Goal: Information Seeking & Learning: Check status

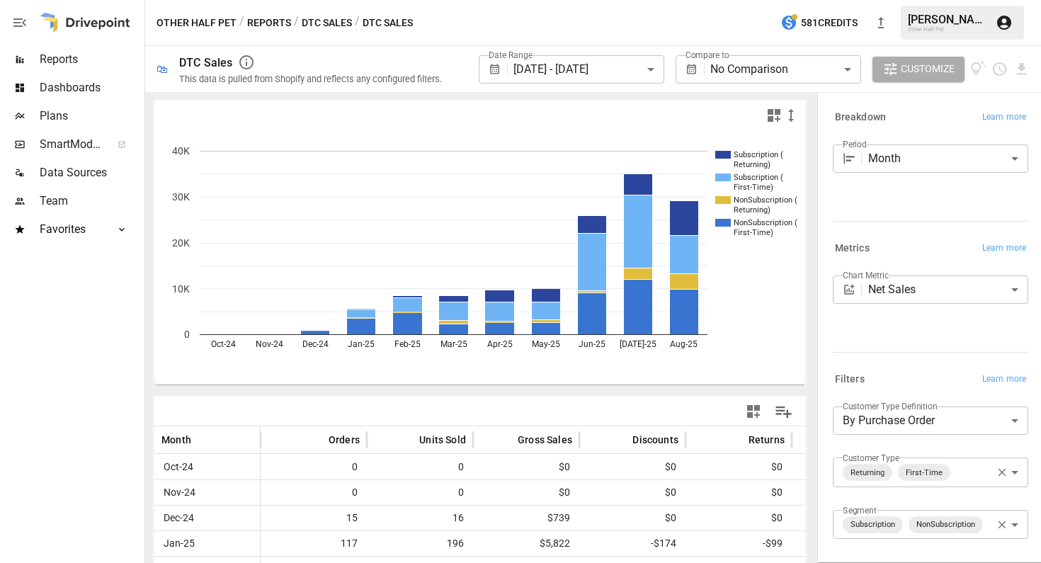
scroll to position [0, 173]
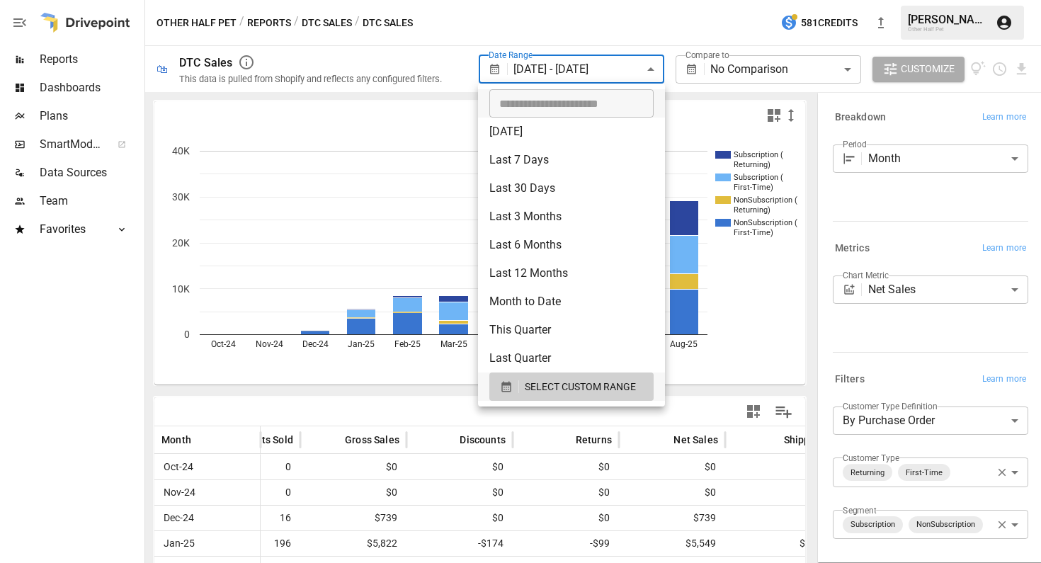
click at [565, 0] on body "**********" at bounding box center [520, 0] width 1041 height 0
click at [555, 392] on span "SELECT CUSTOM RANGE" at bounding box center [580, 387] width 111 height 18
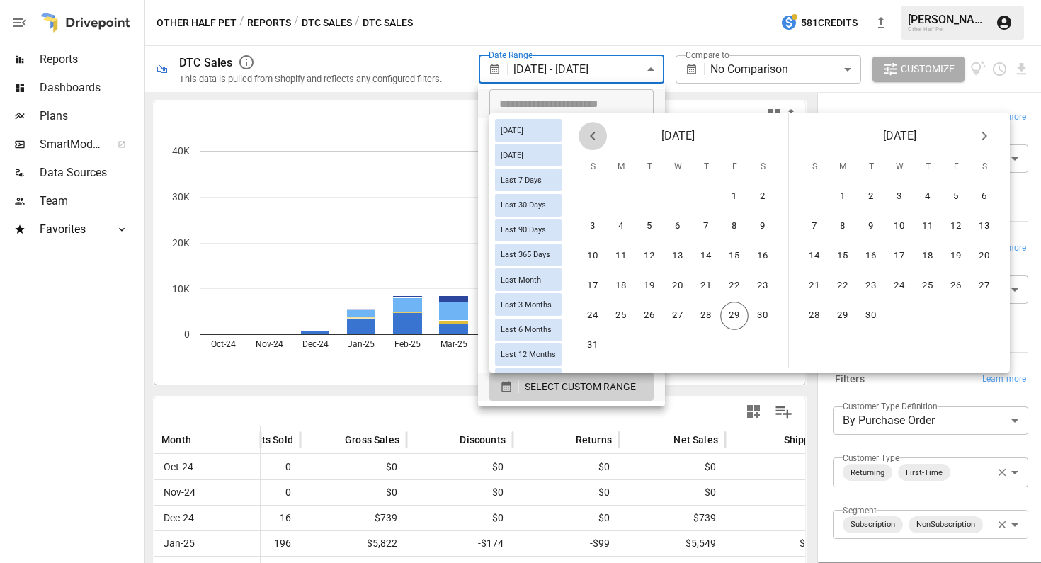
click at [593, 136] on icon "Previous month" at bounding box center [592, 136] width 17 height 17
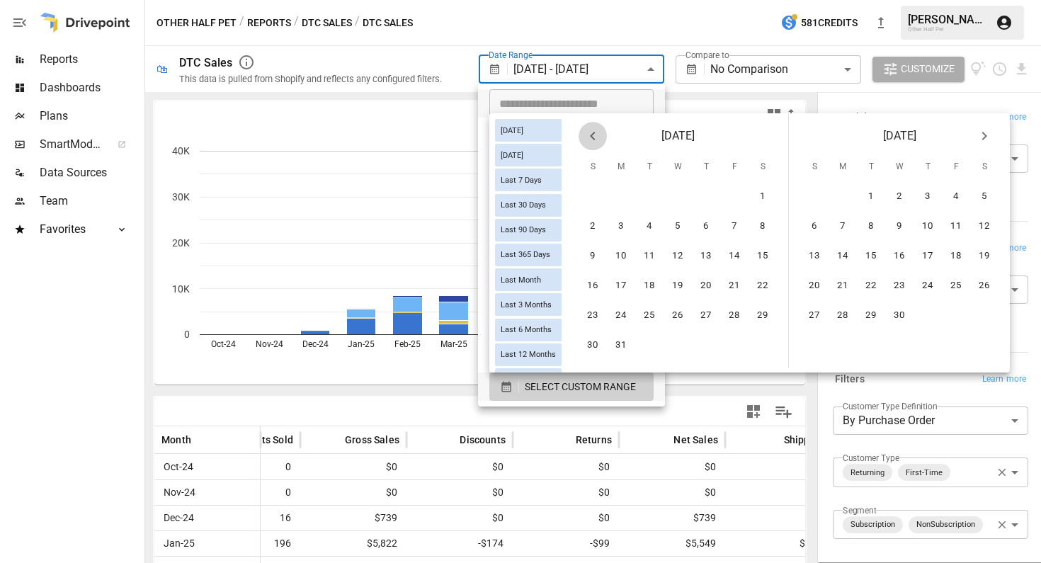
click at [593, 136] on icon "Previous month" at bounding box center [592, 136] width 17 height 17
click at [599, 139] on icon "Previous month" at bounding box center [592, 136] width 17 height 17
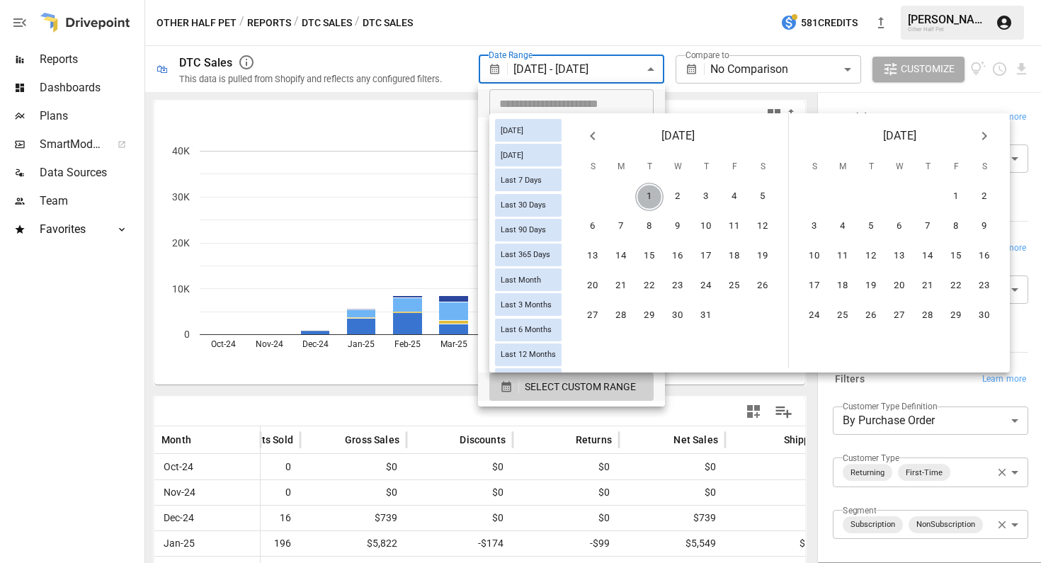
click at [643, 193] on button "1" at bounding box center [649, 197] width 28 height 28
click at [978, 135] on icon "Next month" at bounding box center [984, 136] width 17 height 17
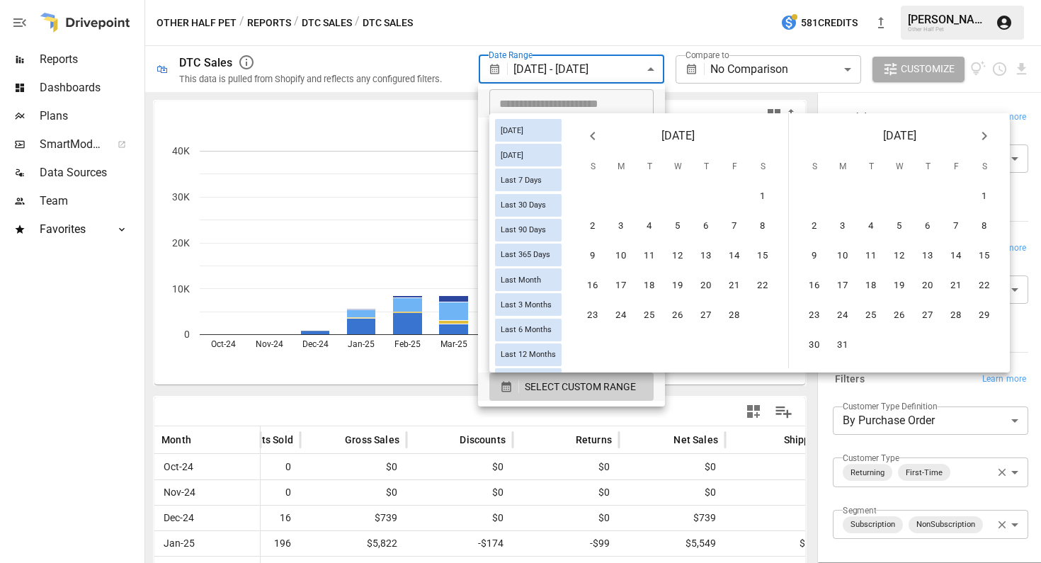
click at [978, 135] on icon "Next month" at bounding box center [984, 136] width 17 height 17
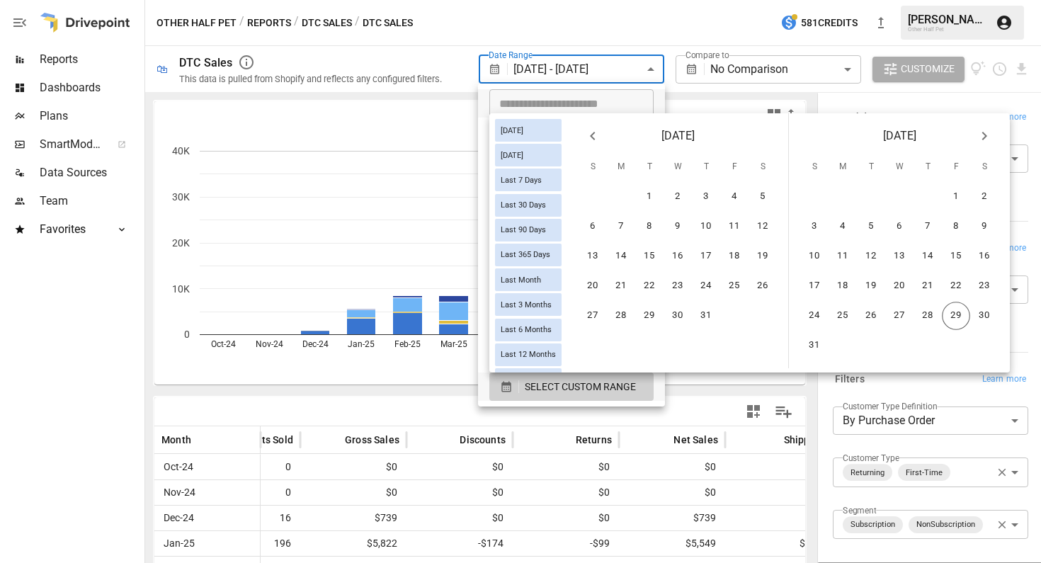
click at [978, 135] on icon "Next month" at bounding box center [984, 136] width 17 height 17
click at [727, 314] on button "29" at bounding box center [734, 316] width 28 height 28
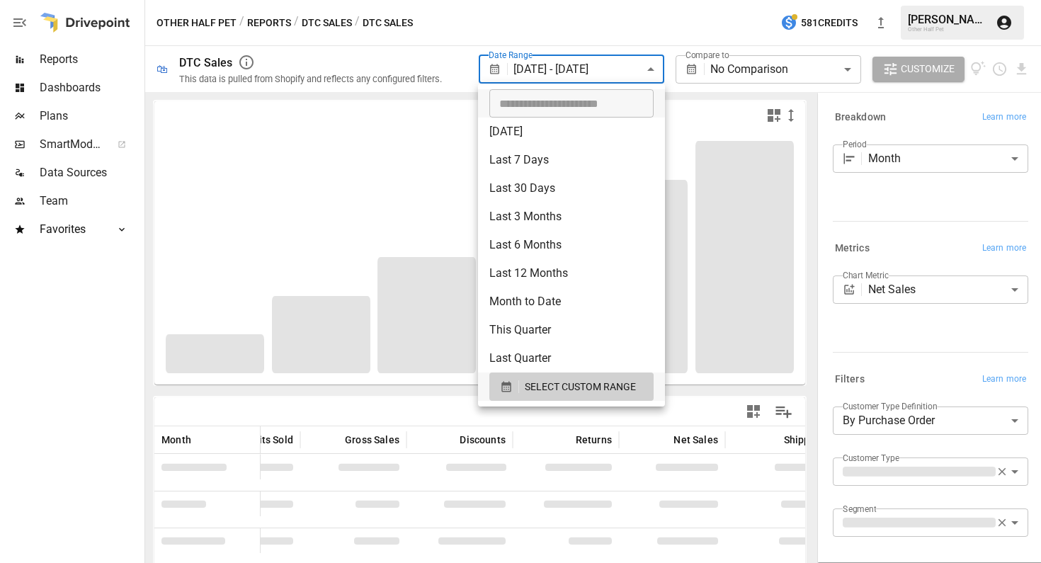
click at [893, 370] on div at bounding box center [520, 281] width 1041 height 563
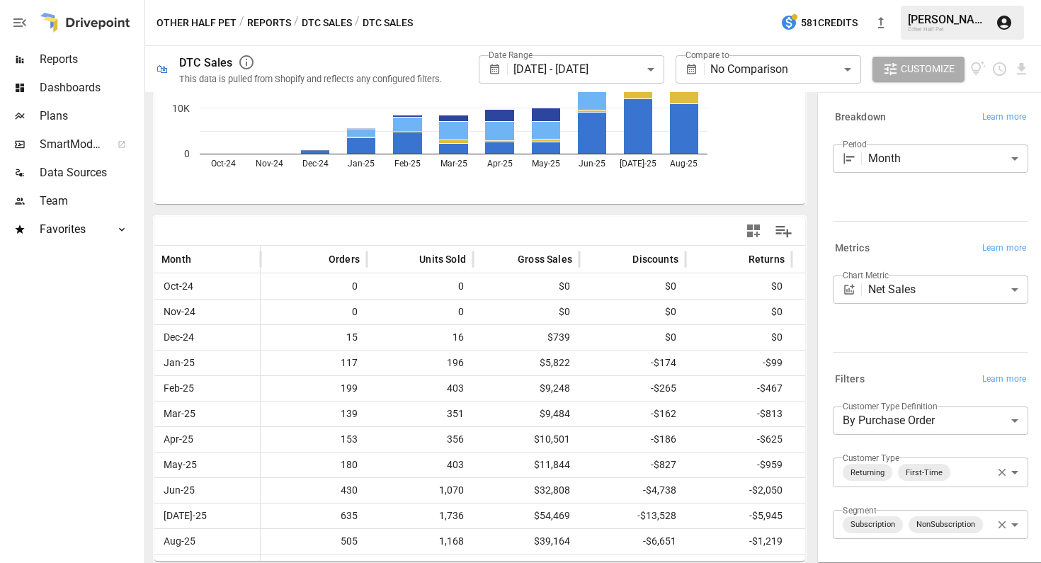
click at [326, 22] on button "DTC Sales" at bounding box center [327, 23] width 50 height 18
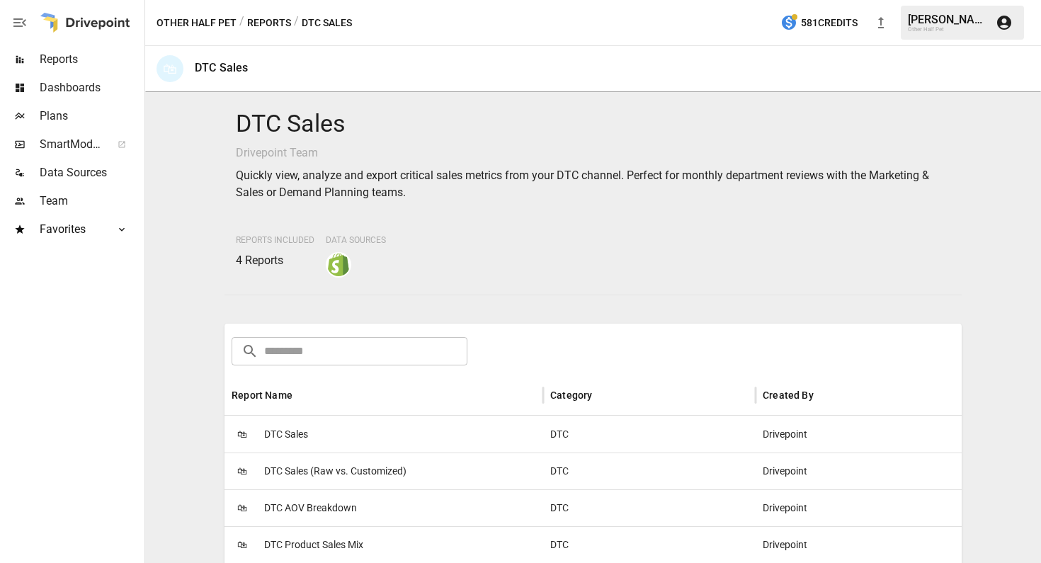
click at [278, 443] on span "DTC Sales" at bounding box center [286, 435] width 44 height 36
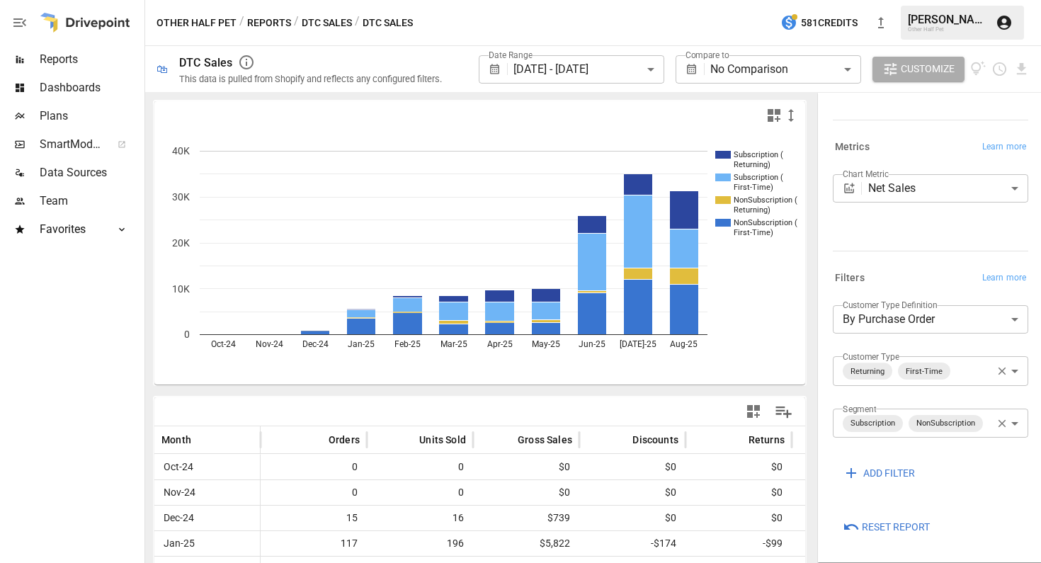
scroll to position [121, 0]
click at [966, 0] on body "**********" at bounding box center [520, 0] width 1041 height 0
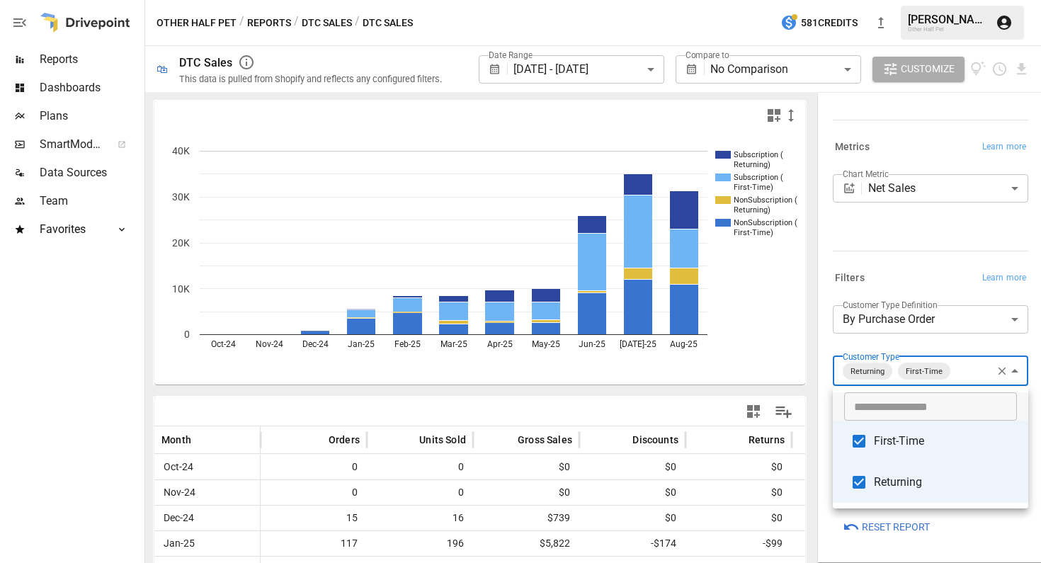
click at [886, 436] on span "First-Time" at bounding box center [945, 441] width 143 height 17
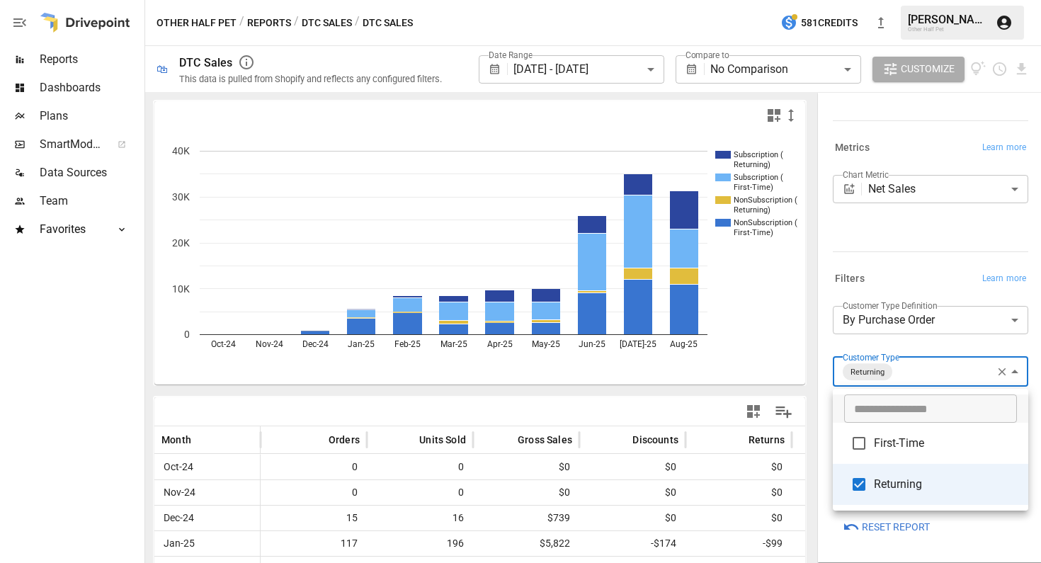
scroll to position [119, 0]
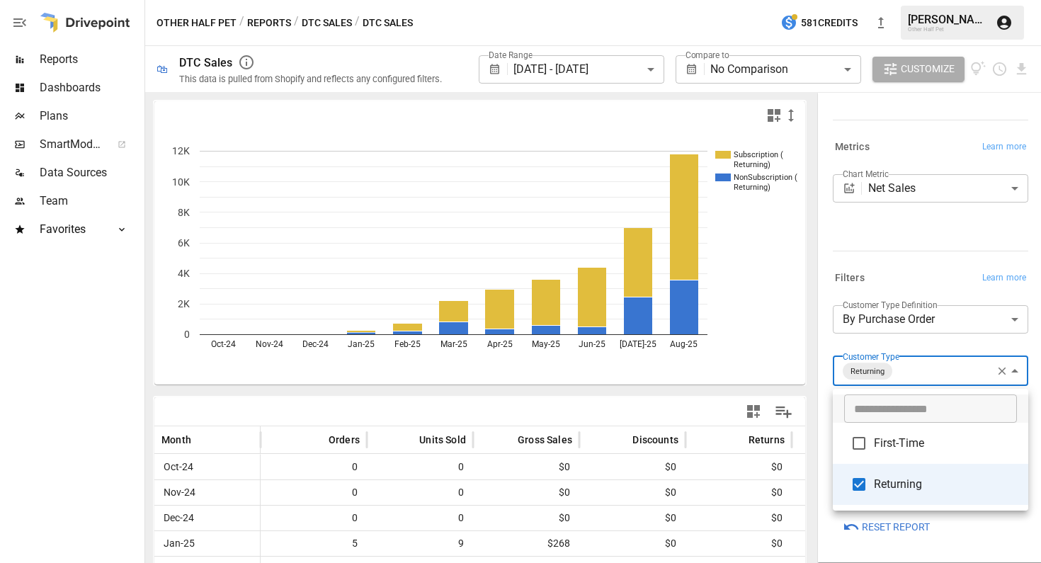
click at [717, 390] on div at bounding box center [520, 281] width 1041 height 563
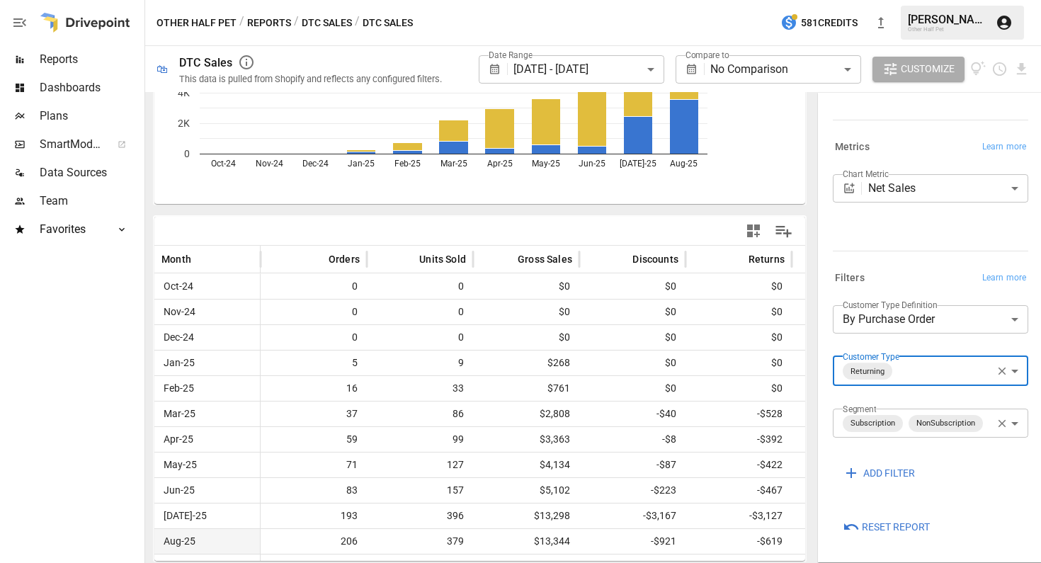
scroll to position [0, 0]
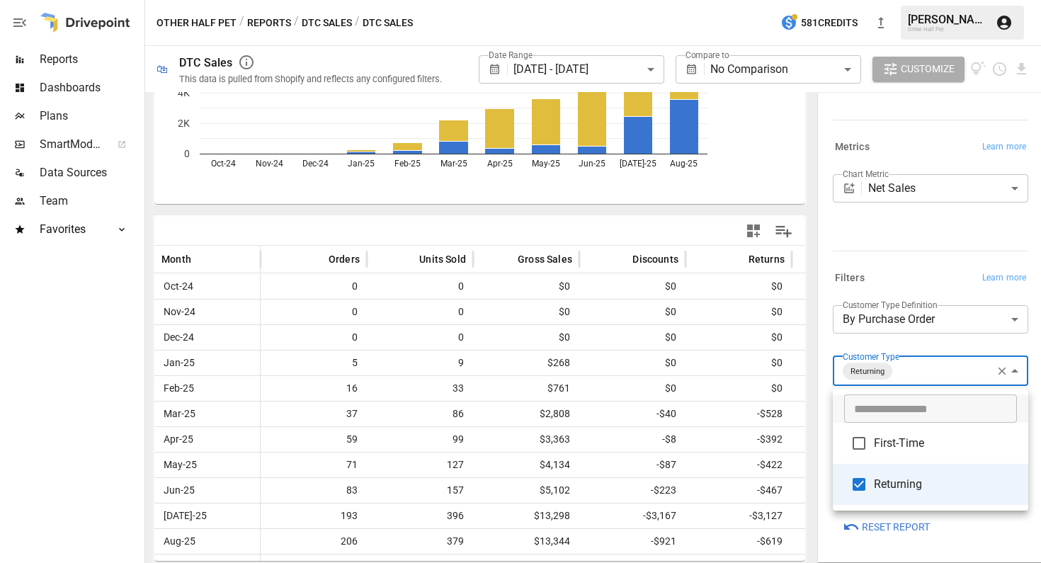
click at [893, 0] on body "**********" at bounding box center [520, 0] width 1041 height 0
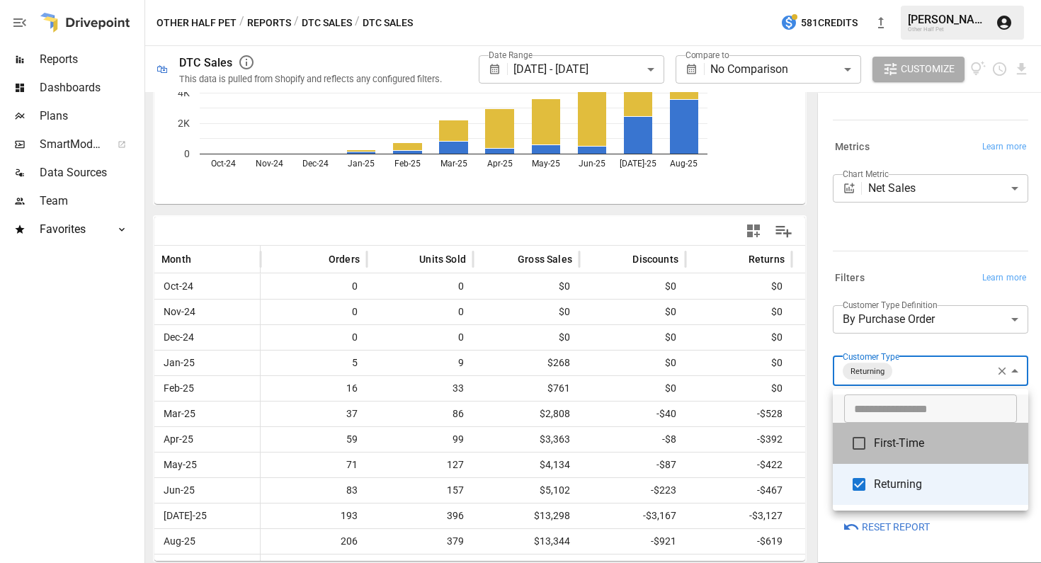
click at [881, 446] on span "First-Time" at bounding box center [945, 443] width 143 height 17
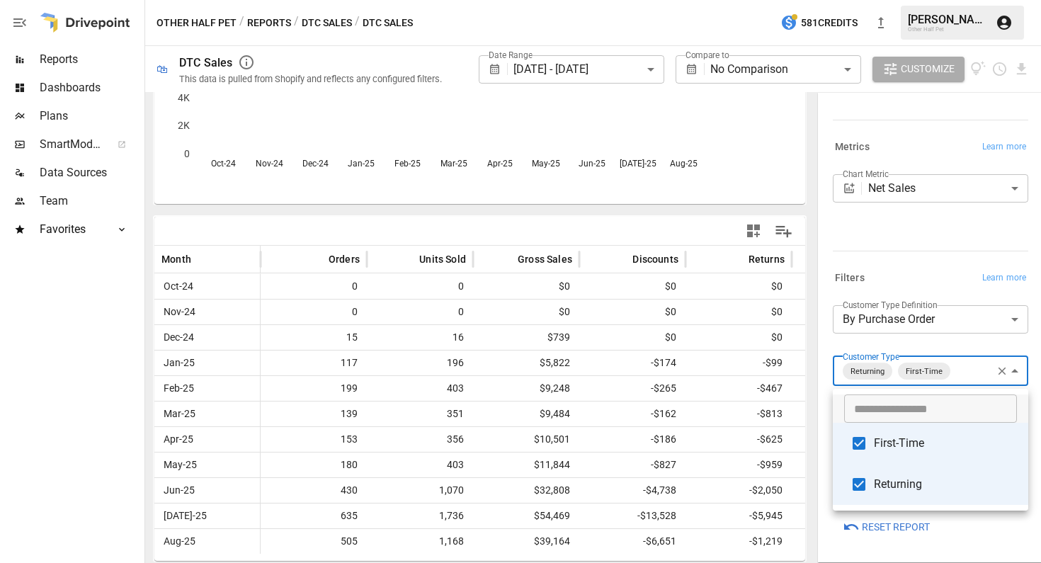
scroll to position [135, 0]
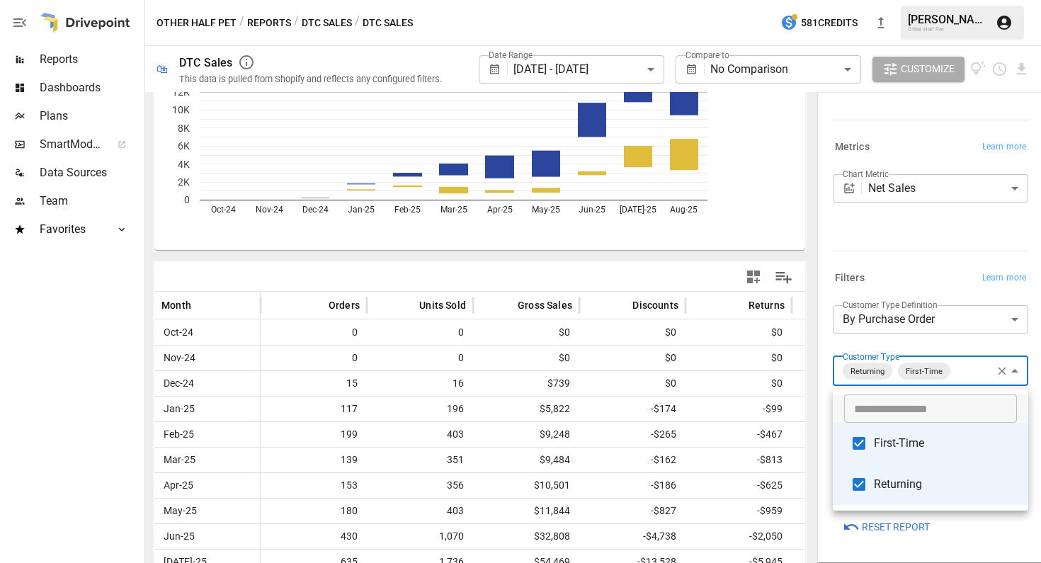
type input "**********"
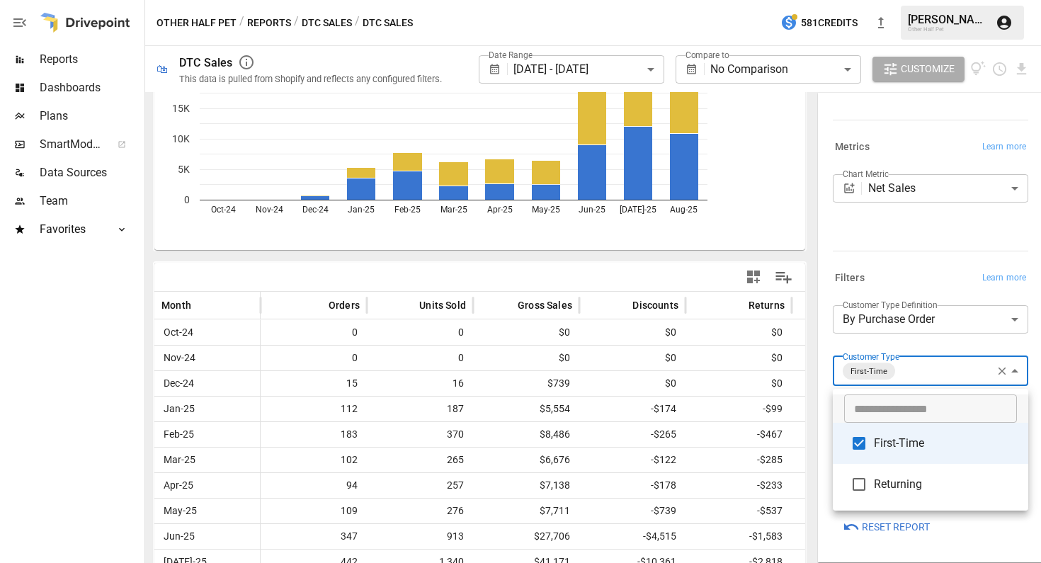
click at [647, 258] on div at bounding box center [520, 281] width 1041 height 563
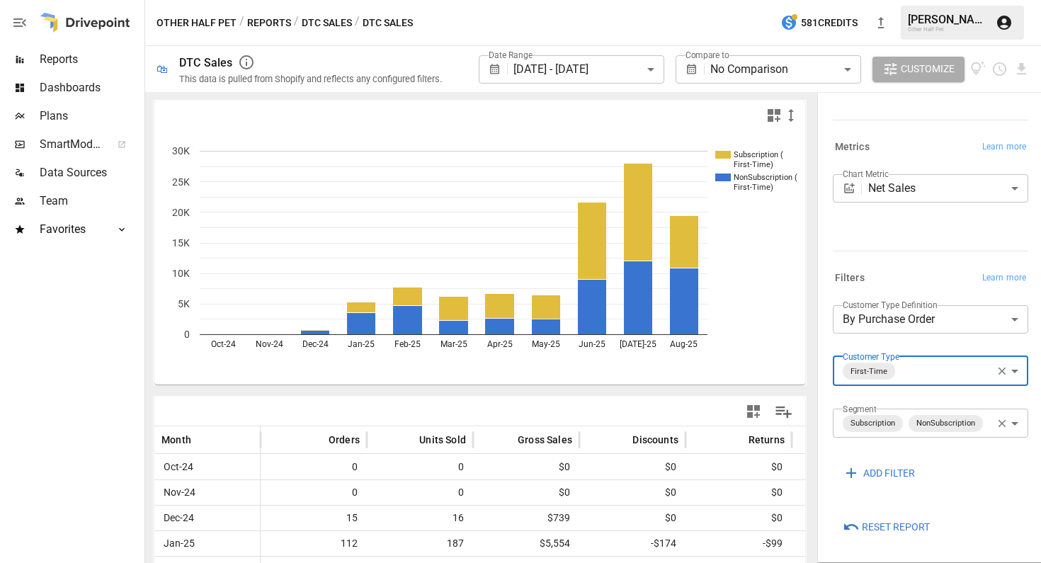
click at [271, 23] on button "Reports" at bounding box center [269, 23] width 44 height 18
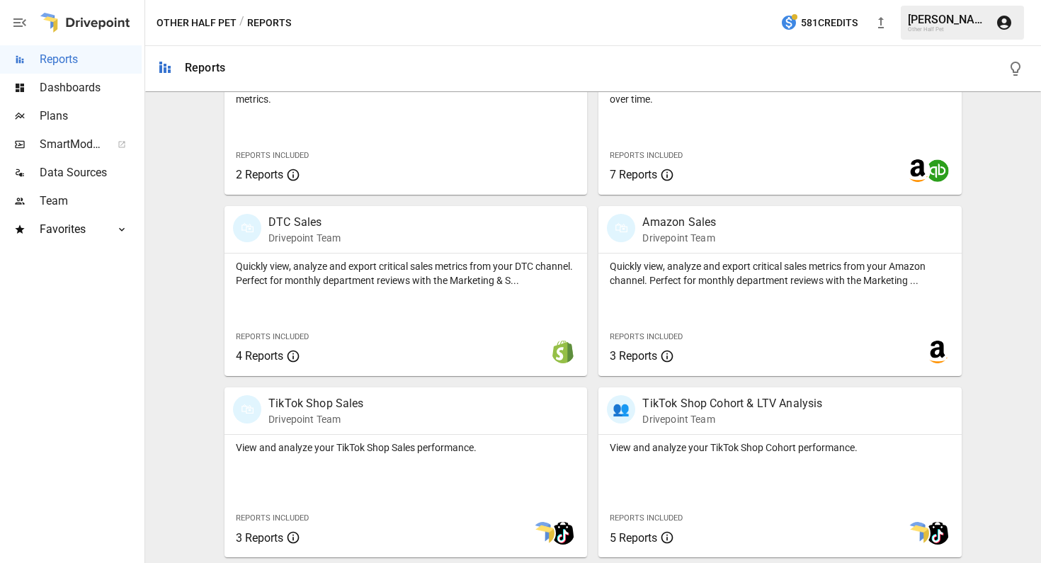
scroll to position [716, 0]
click at [285, 221] on p "DTC Sales" at bounding box center [304, 222] width 72 height 17
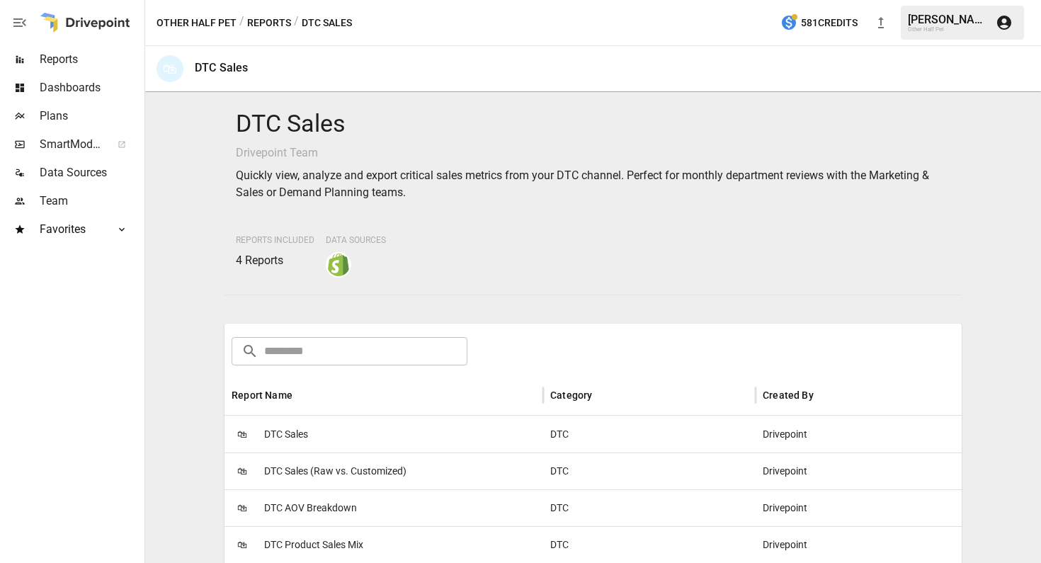
click at [268, 18] on button "Reports" at bounding box center [269, 23] width 44 height 18
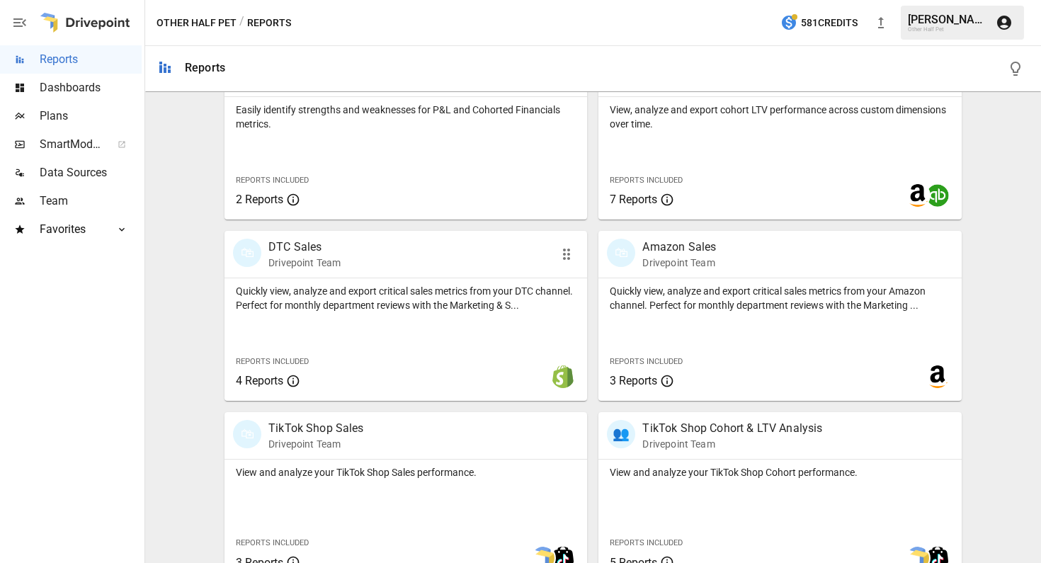
scroll to position [694, 0]
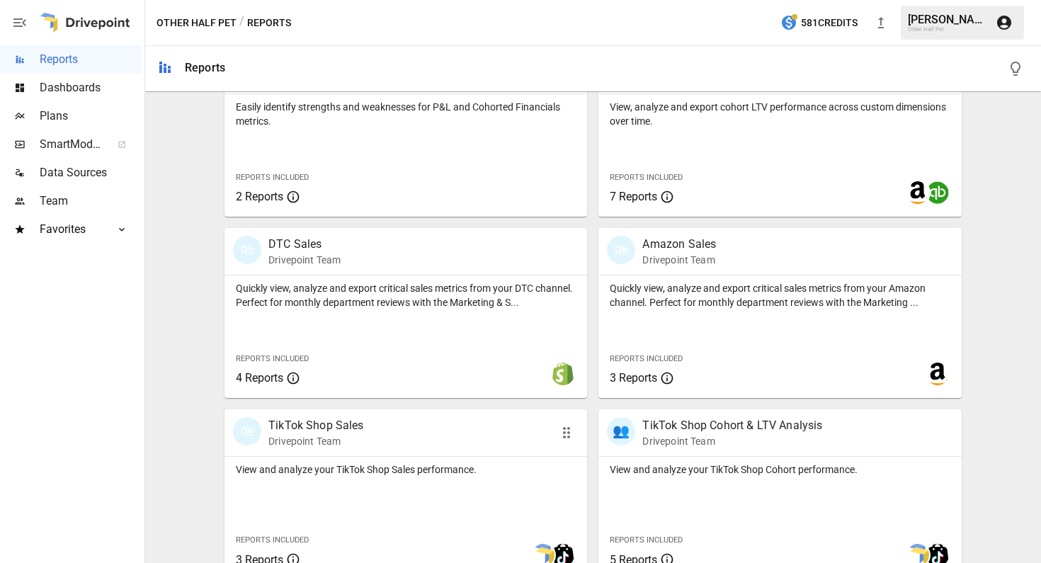
click at [276, 427] on p "TikTok Shop Sales" at bounding box center [316, 425] width 96 height 17
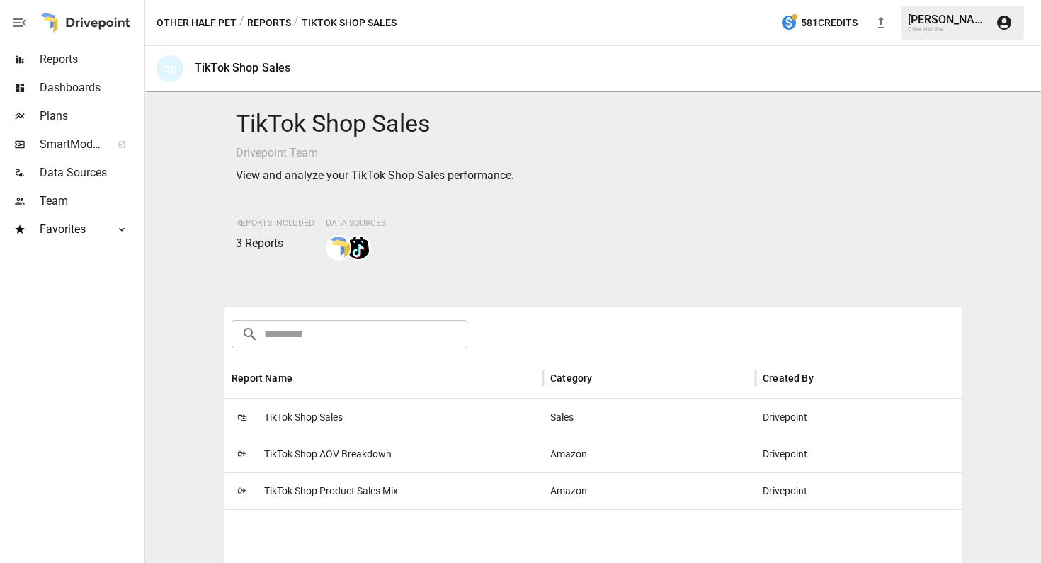
click at [331, 412] on span "TikTok Shop Sales" at bounding box center [303, 418] width 79 height 36
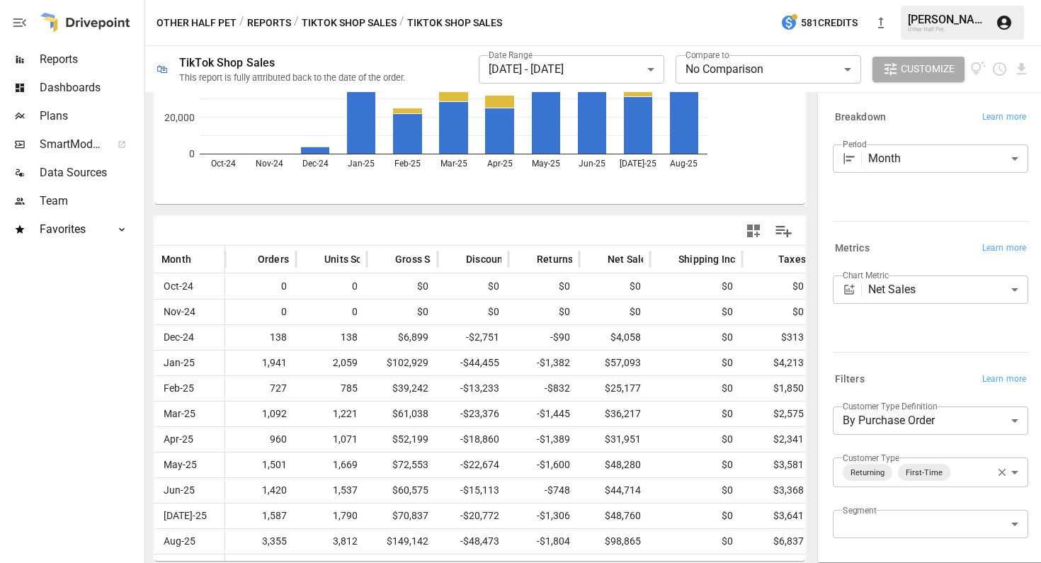
scroll to position [181, 0]
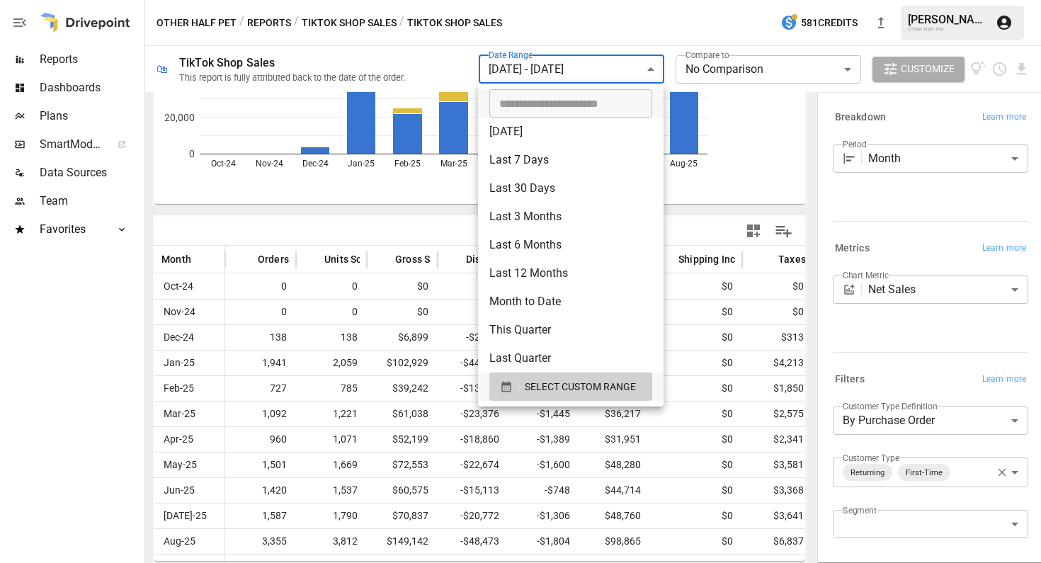
click at [608, 0] on body "**********" at bounding box center [520, 0] width 1041 height 0
click at [551, 378] on span "SELECT CUSTOM RANGE" at bounding box center [580, 387] width 111 height 18
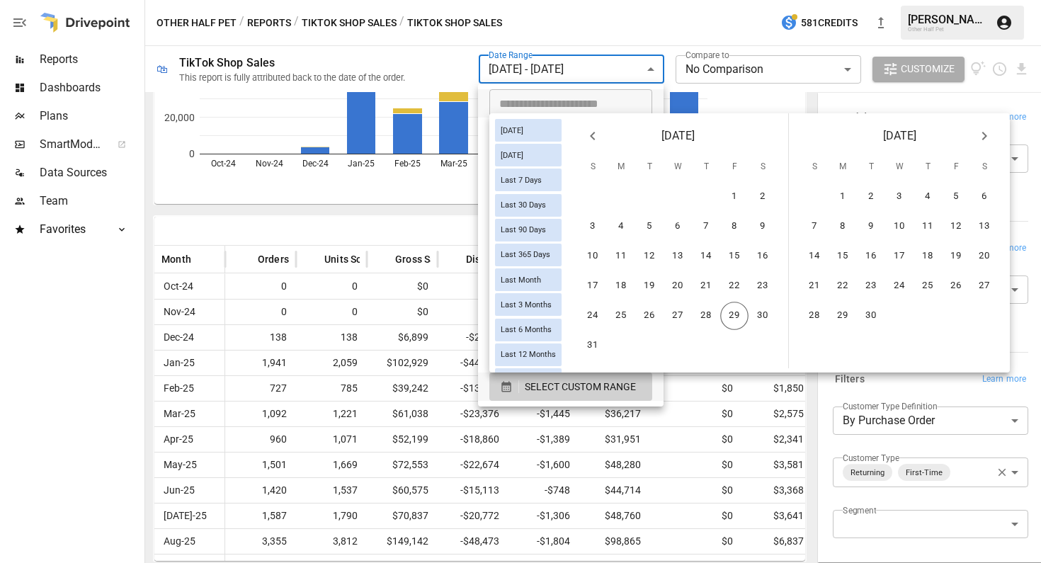
click at [586, 139] on icon "Previous month" at bounding box center [592, 136] width 17 height 17
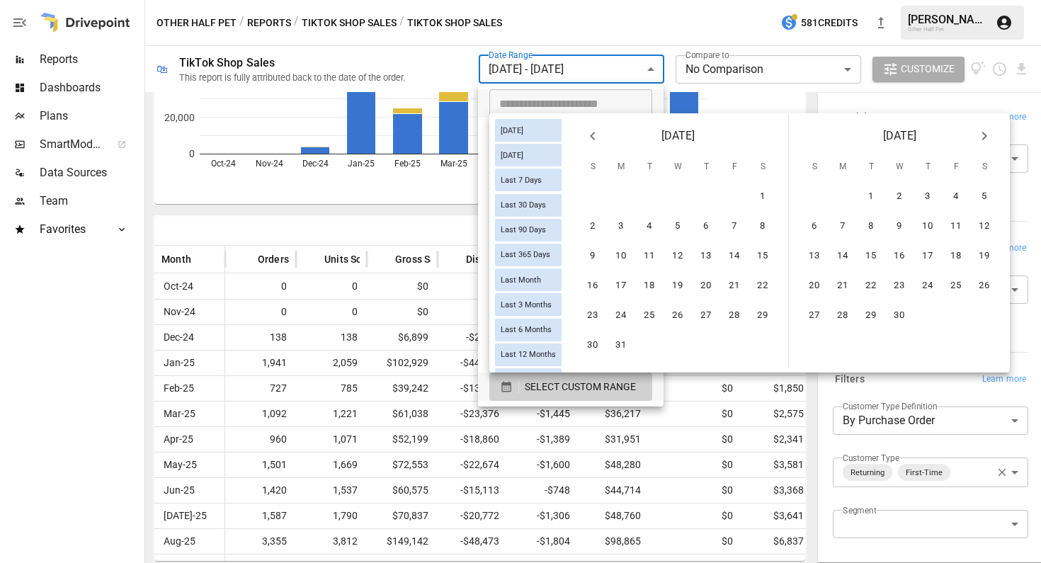
click at [586, 139] on icon "Previous month" at bounding box center [592, 136] width 17 height 17
click at [591, 136] on icon "Previous month" at bounding box center [592, 136] width 5 height 9
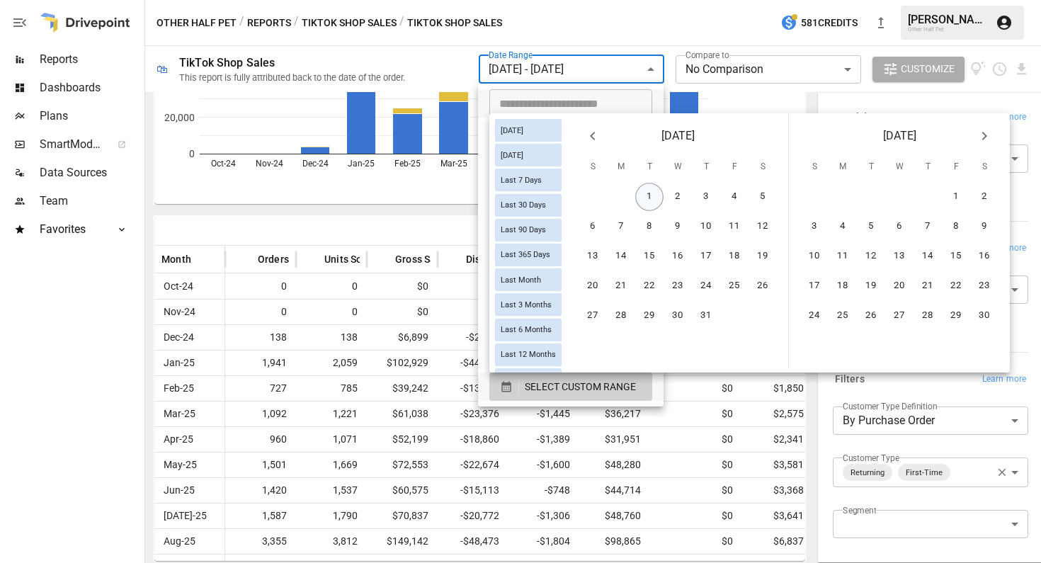
click at [643, 193] on button "1" at bounding box center [649, 197] width 28 height 28
click at [985, 140] on icon "Next month" at bounding box center [984, 136] width 17 height 17
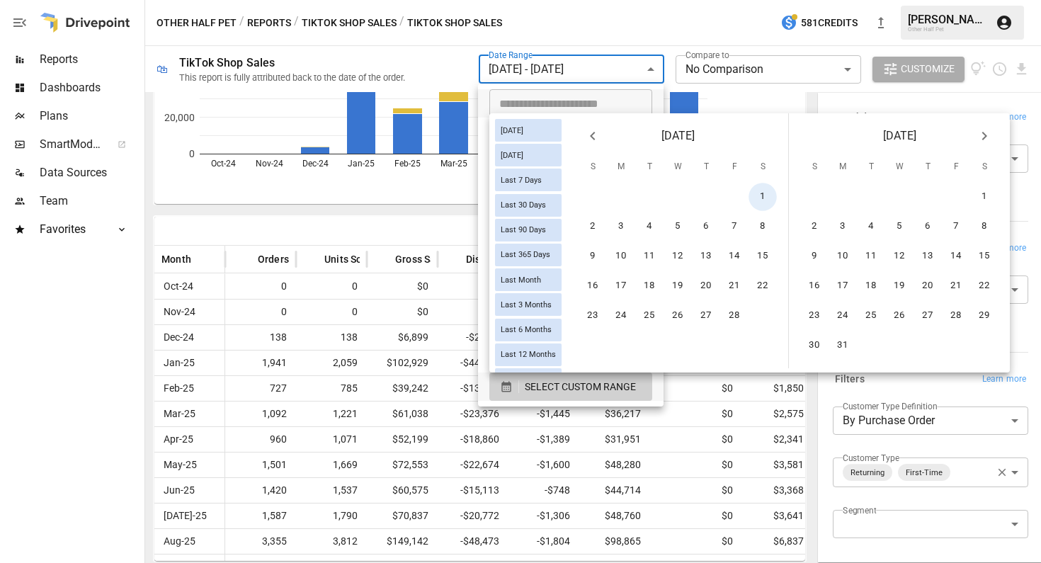
click at [985, 140] on icon "Next month" at bounding box center [984, 136] width 17 height 17
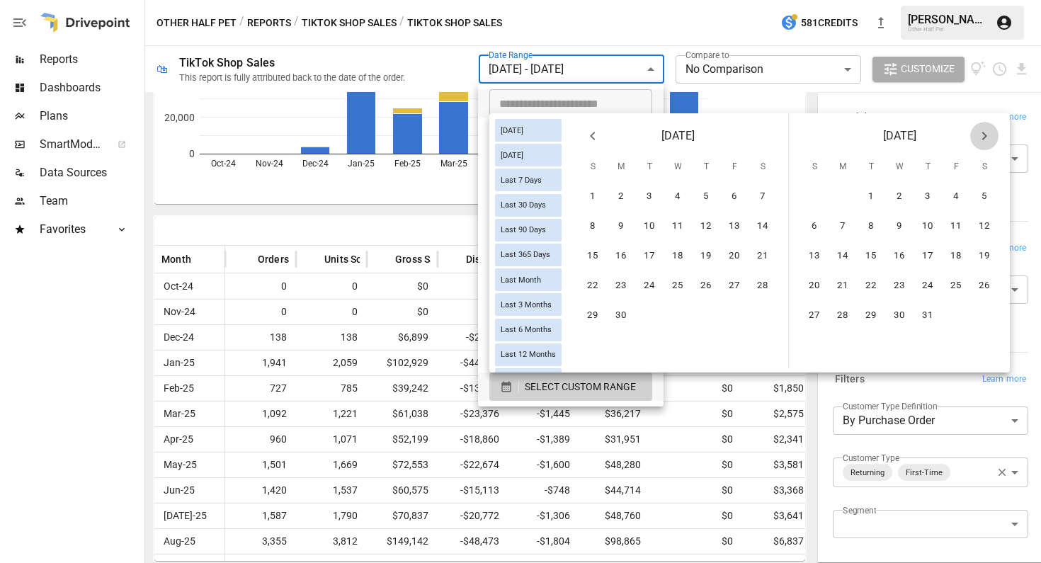
click at [985, 140] on icon "Next month" at bounding box center [984, 136] width 17 height 17
click at [960, 313] on button "29" at bounding box center [956, 316] width 28 height 28
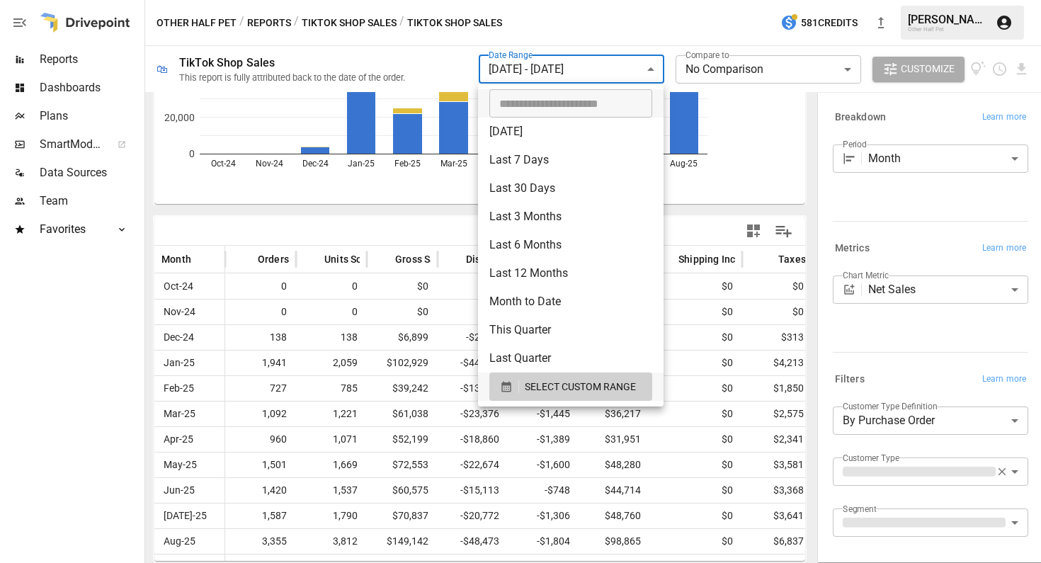
scroll to position [135, 0]
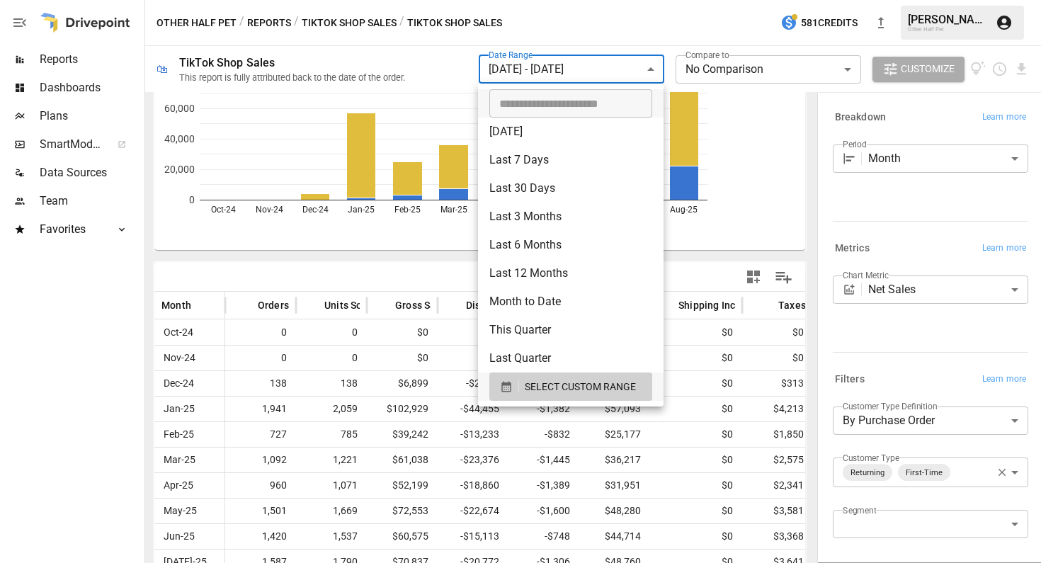
click at [706, 249] on div at bounding box center [520, 281] width 1041 height 563
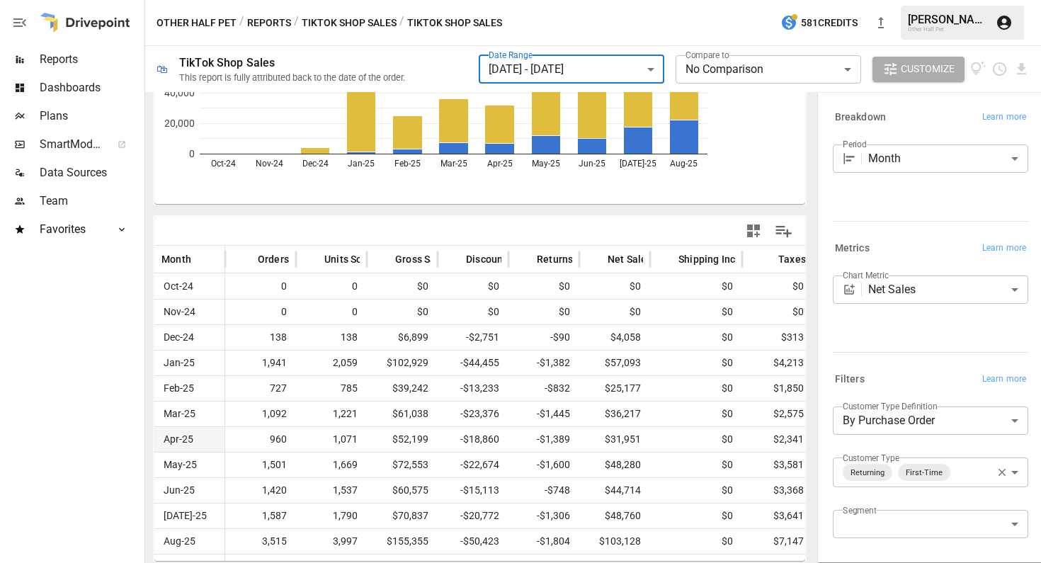
scroll to position [181, 0]
click at [975, 0] on body "**********" at bounding box center [520, 0] width 1041 height 0
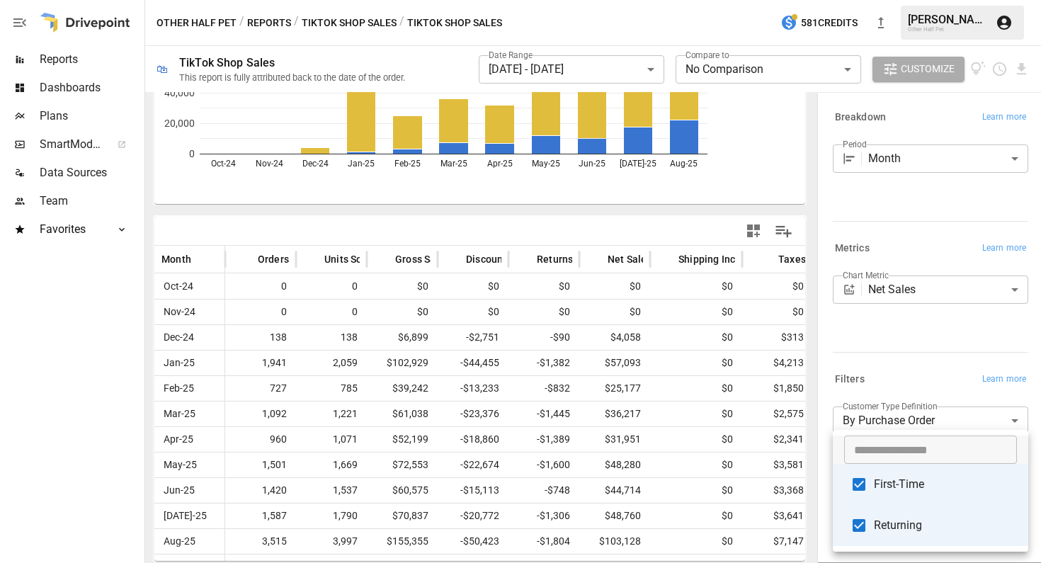
click at [916, 489] on span "First-Time" at bounding box center [945, 484] width 143 height 17
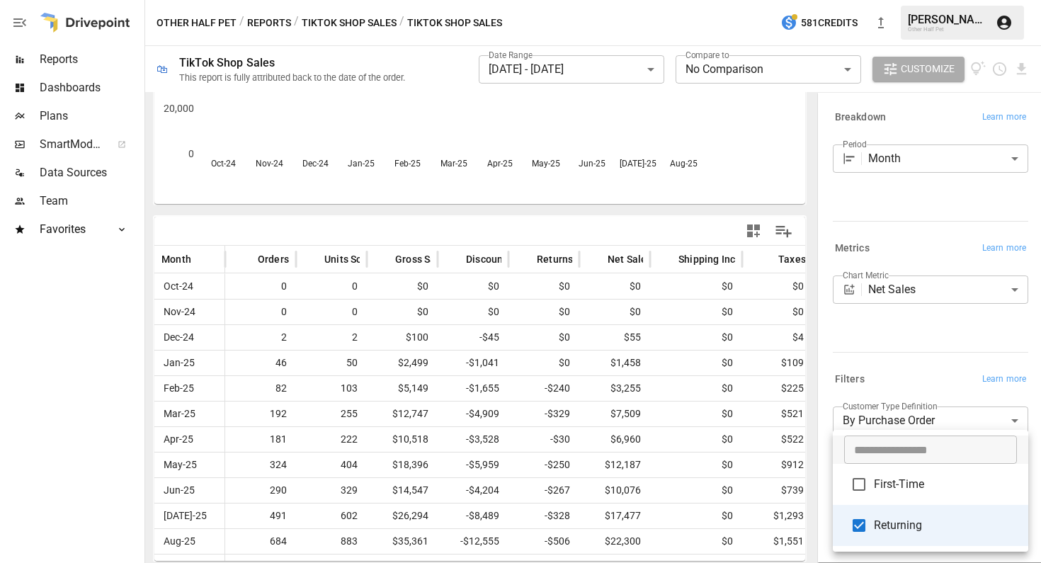
scroll to position [135, 0]
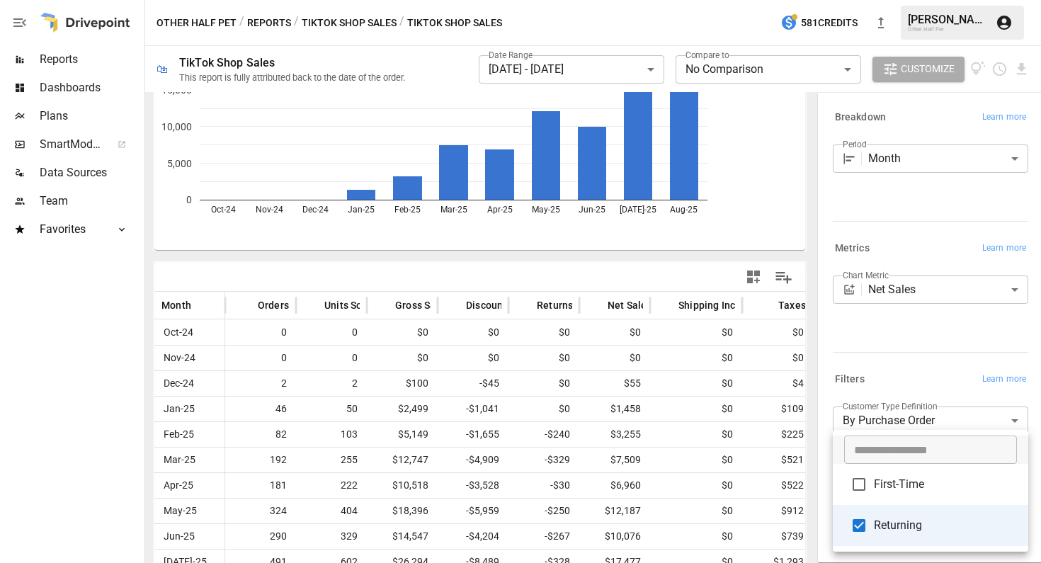
click at [648, 264] on div at bounding box center [520, 281] width 1041 height 563
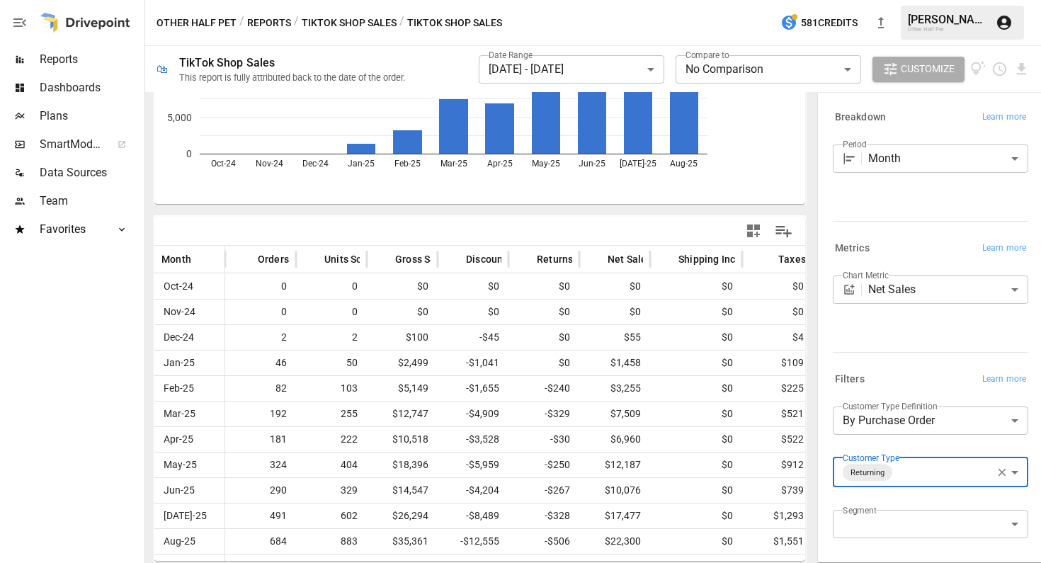
scroll to position [181, 0]
click at [916, 0] on body "**********" at bounding box center [520, 0] width 1041 height 0
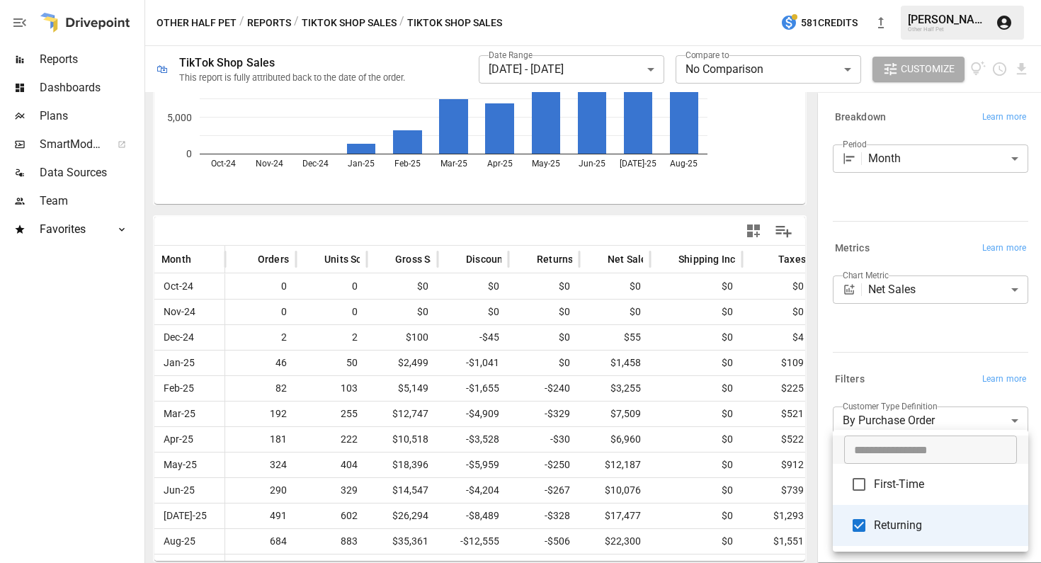
click at [898, 491] on span "First-Time" at bounding box center [945, 484] width 143 height 17
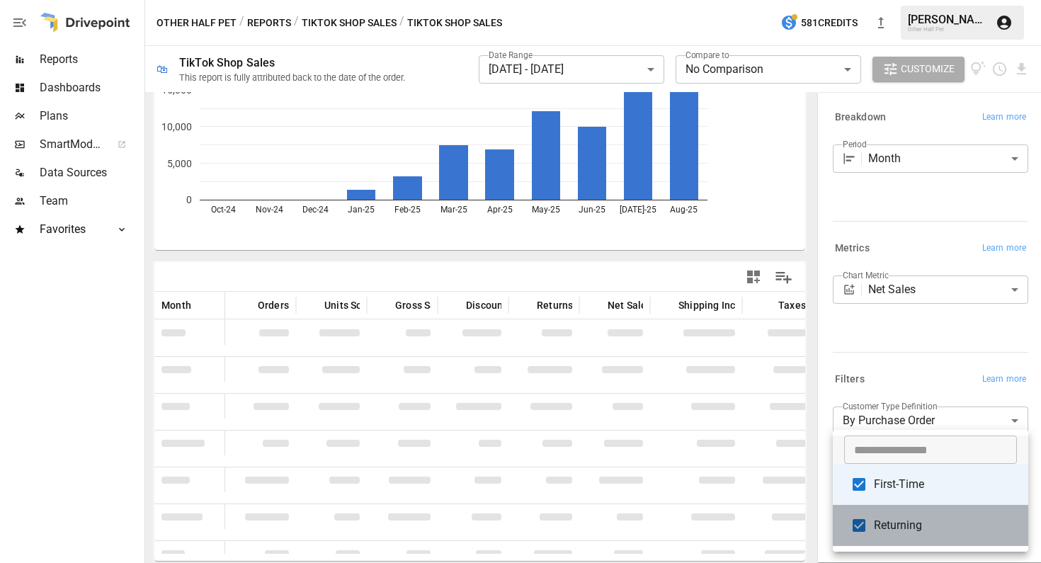
click at [892, 528] on span "Returning" at bounding box center [945, 525] width 143 height 17
type input "**********"
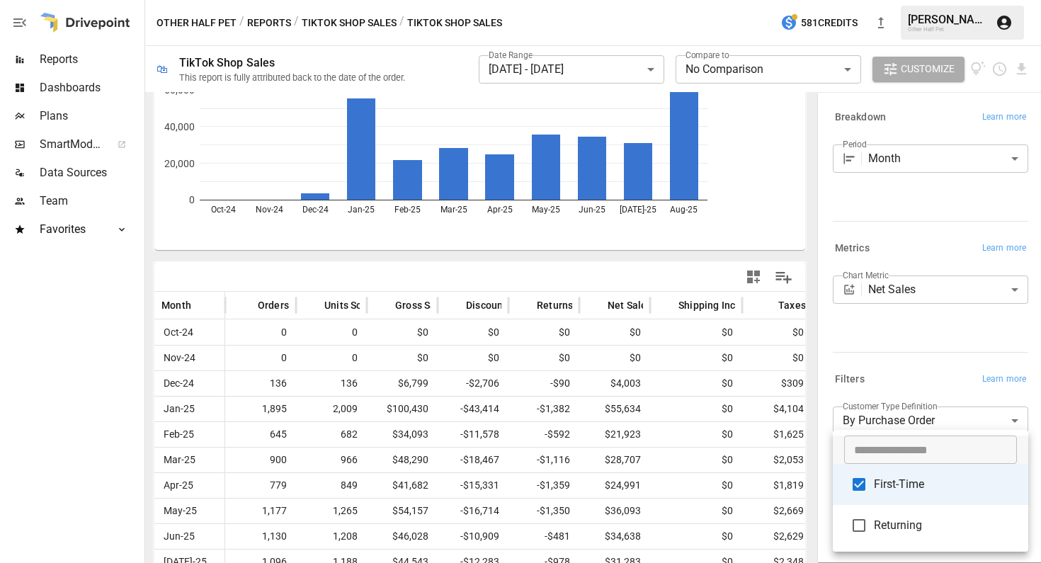
click at [899, 353] on div at bounding box center [520, 281] width 1041 height 563
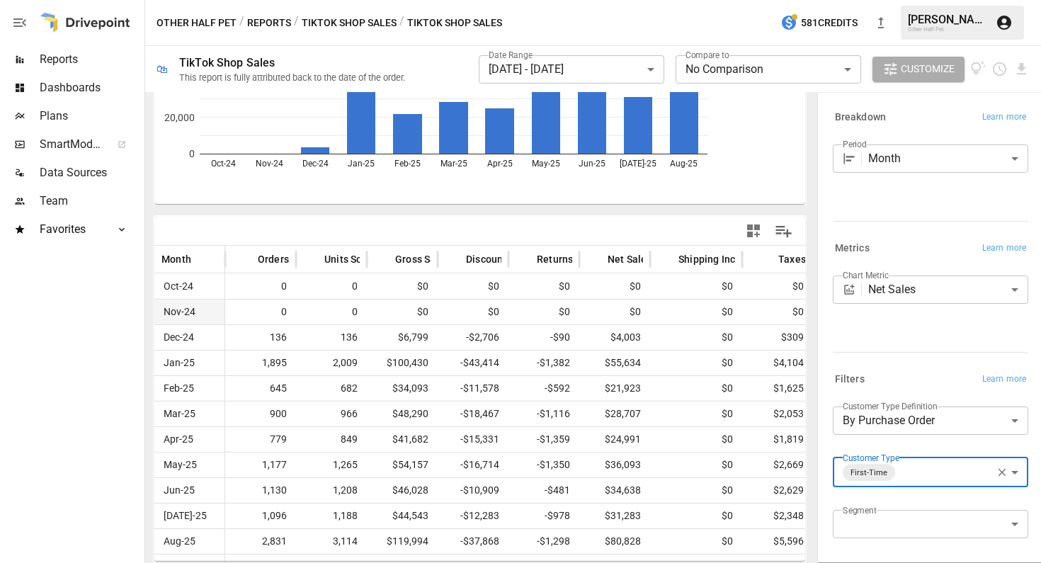
scroll to position [181, 0]
